Goal: Task Accomplishment & Management: Use online tool/utility

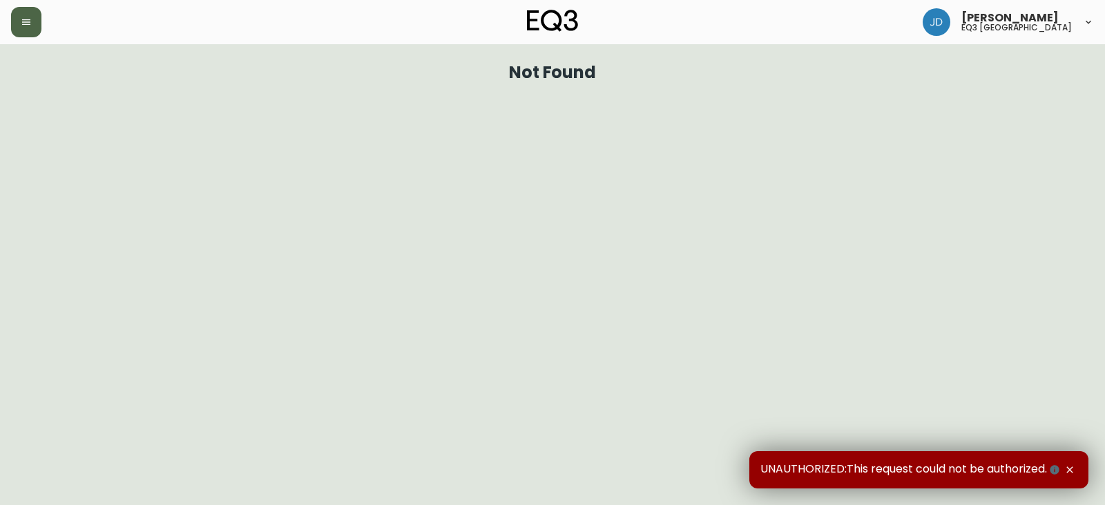
click at [21, 25] on icon "button" at bounding box center [26, 22] width 11 height 11
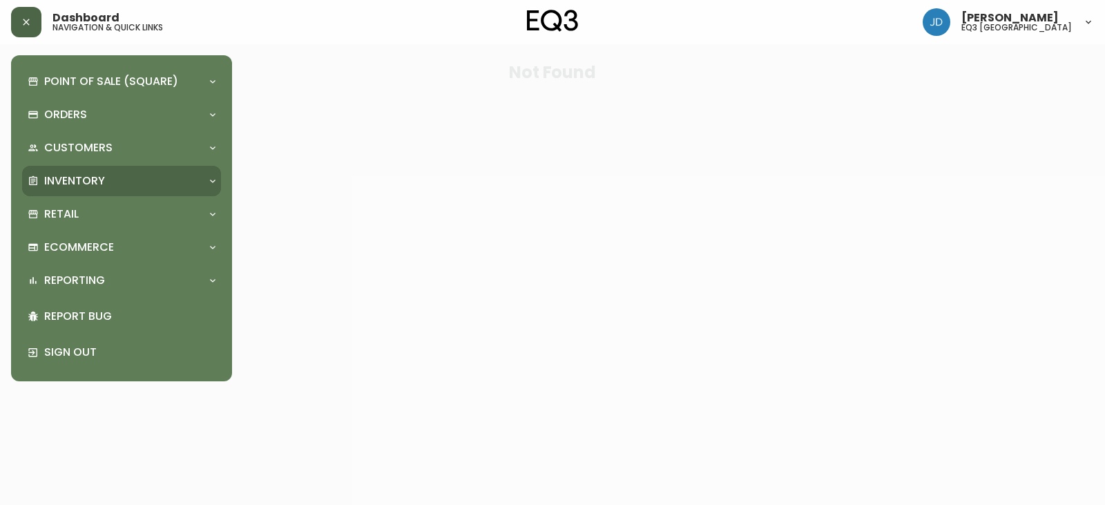
click at [160, 184] on div "Inventory" at bounding box center [115, 180] width 174 height 15
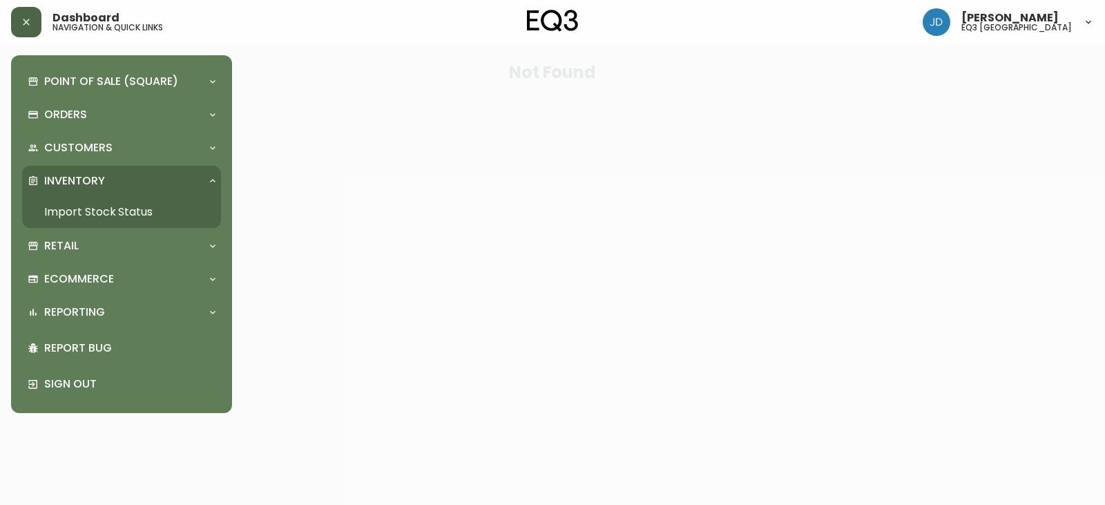
click at [115, 201] on link "Import Stock Status" at bounding box center [121, 212] width 199 height 32
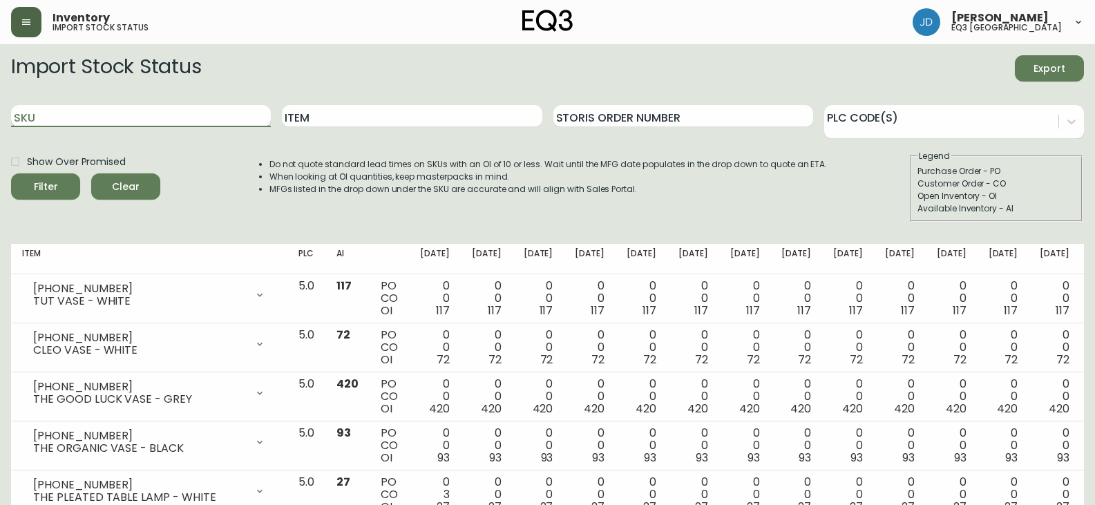
click at [113, 113] on input "SKU" at bounding box center [141, 116] width 260 height 22
click at [11, 173] on button "Filter" at bounding box center [45, 186] width 69 height 26
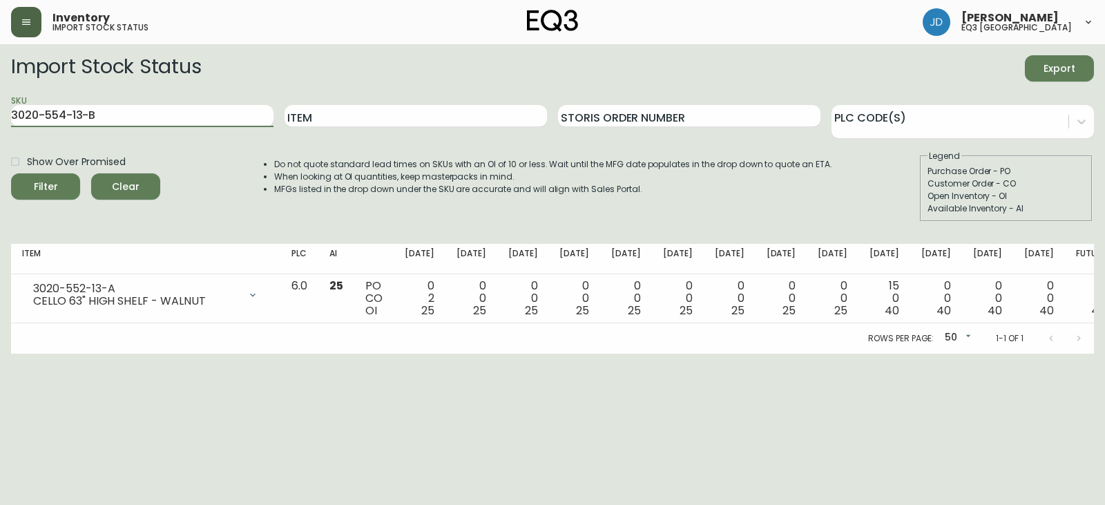
click at [11, 173] on button "Filter" at bounding box center [45, 186] width 69 height 26
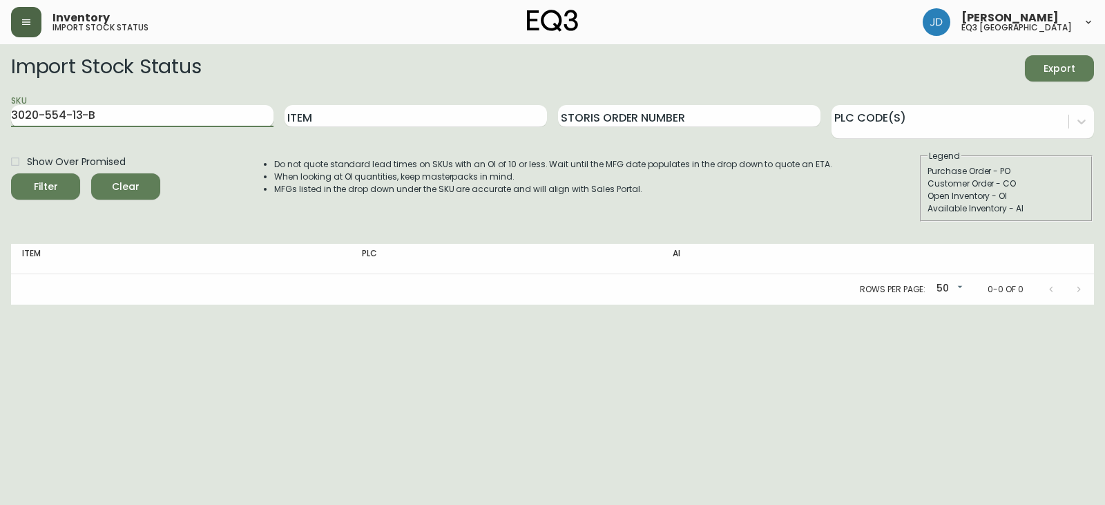
click at [64, 117] on input "3020-554-13-B" at bounding box center [142, 116] width 263 height 22
click at [11, 173] on button "Filter" at bounding box center [45, 186] width 69 height 26
click at [95, 122] on input "3020-552-13-B" at bounding box center [142, 116] width 263 height 22
type input "3020-552-13-A"
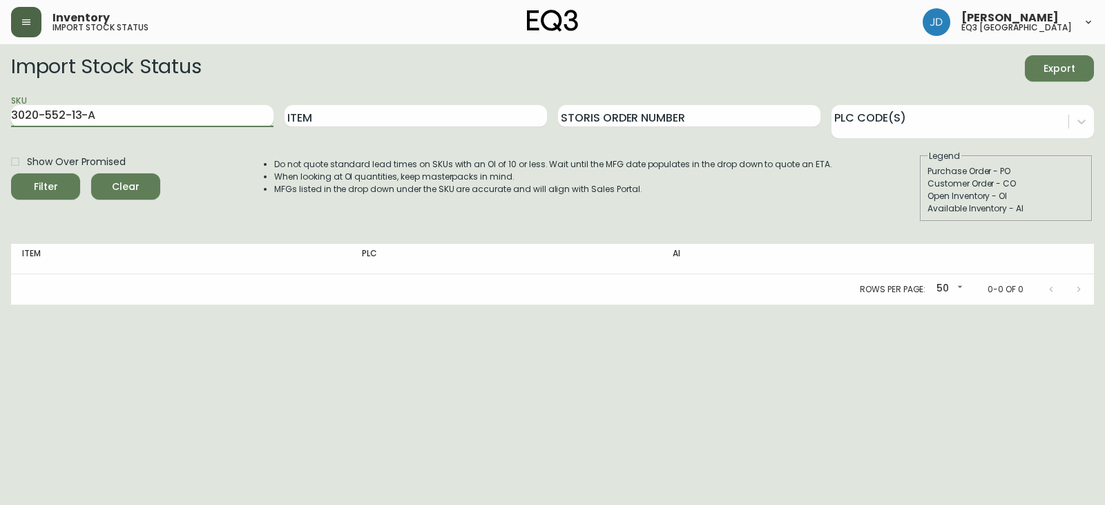
click at [11, 173] on button "Filter" at bounding box center [45, 186] width 69 height 26
